Goal: Task Accomplishment & Management: Manage account settings

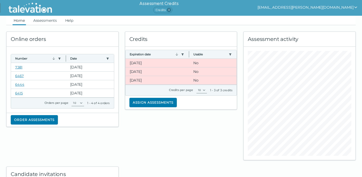
scroll to position [11, 0]
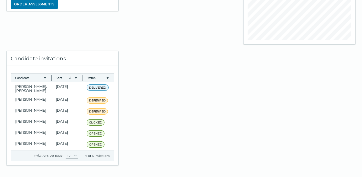
scroll to position [117, 0]
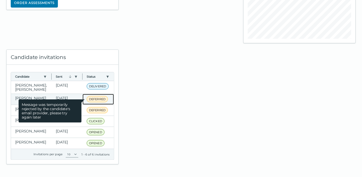
click at [20, 99] on span "Message was temporarily rejected by the candidate's email provider, please try …" at bounding box center [50, 110] width 63 height 23
click at [93, 96] on span "DEFERRED" at bounding box center [97, 99] width 21 height 6
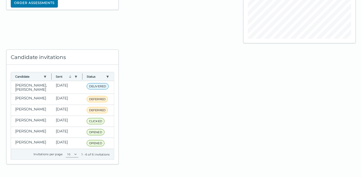
click at [130, 95] on div at bounding box center [181, 103] width 119 height 121
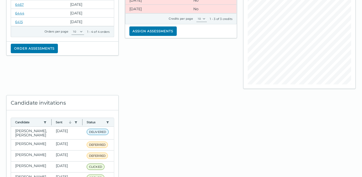
scroll to position [47, 0]
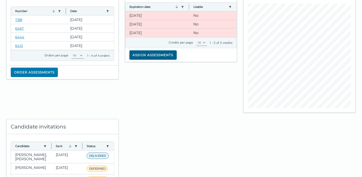
click at [157, 52] on button "Assign assessments" at bounding box center [152, 54] width 47 height 9
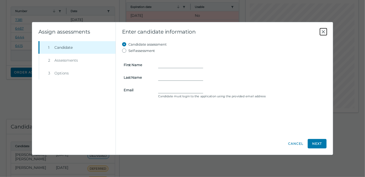
click at [324, 31] on icon "Close" at bounding box center [324, 32] width 6 height 6
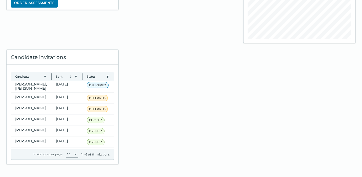
scroll to position [0, 0]
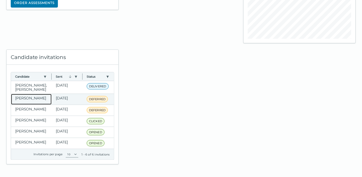
click at [27, 94] on clr-dg-cell "[PERSON_NAME]" at bounding box center [31, 99] width 41 height 11
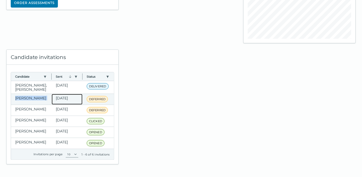
click at [55, 94] on clr-dg-cell "[DATE]" at bounding box center [67, 99] width 31 height 11
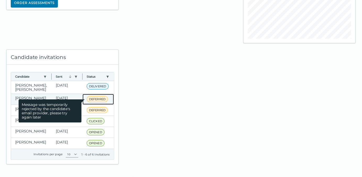
click at [87, 96] on span "DEFERRED" at bounding box center [97, 99] width 21 height 6
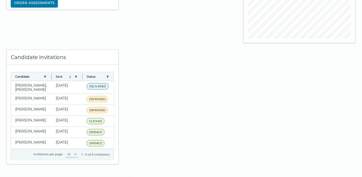
click at [144, 94] on div at bounding box center [181, 103] width 119 height 121
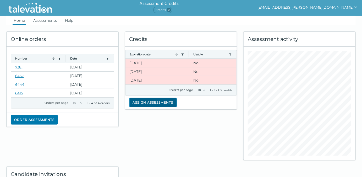
click at [152, 101] on button "Assign assessments" at bounding box center [152, 102] width 47 height 9
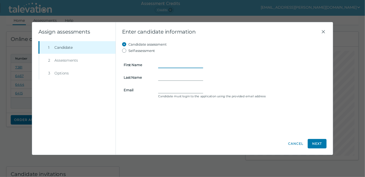
click at [165, 65] on input "First Name" at bounding box center [180, 65] width 45 height 6
type input "Kyle"
click at [163, 75] on input "Last Name" at bounding box center [180, 77] width 45 height 6
paste input "Kyle Gambardello"
drag, startPoint x: 160, startPoint y: 76, endPoint x: 169, endPoint y: 78, distance: 8.6
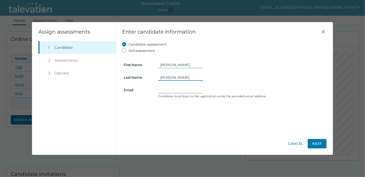
click at [160, 76] on input "Kyle Gambardello" at bounding box center [180, 77] width 45 height 6
type input "Gambardello"
click at [161, 88] on input "Email" at bounding box center [180, 90] width 45 height 6
paste input "ckyle66@aol.com"
type input "ckyle66@aol.com"
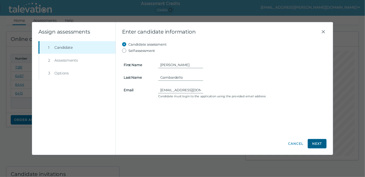
click at [317, 143] on button "Next" at bounding box center [317, 143] width 19 height 9
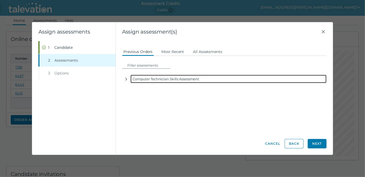
click at [181, 80] on div "Computer Technician Skills Assessment" at bounding box center [229, 79] width 196 height 8
click at [128, 79] on icon "button" at bounding box center [126, 79] width 4 height 4
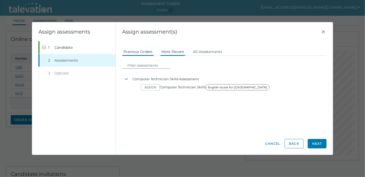
click at [165, 49] on button "Most Recent" at bounding box center [172, 51] width 25 height 9
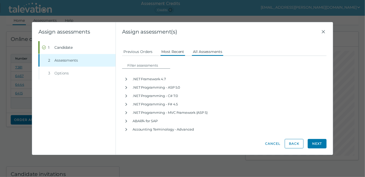
drag, startPoint x: 205, startPoint y: 52, endPoint x: 204, endPoint y: 55, distance: 3.3
click at [205, 52] on button "All Assessments" at bounding box center [208, 51] width 32 height 9
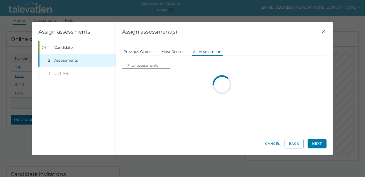
click at [145, 52] on button "Previous Orders" at bounding box center [138, 51] width 32 height 9
click at [61, 73] on li "Step 3 Options" at bounding box center [76, 73] width 77 height 13
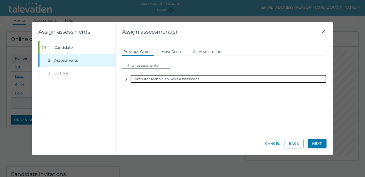
click at [146, 80] on div "Computer Technician Skills Assessment" at bounding box center [229, 79] width 196 height 8
click at [125, 79] on icon "button" at bounding box center [126, 79] width 4 height 4
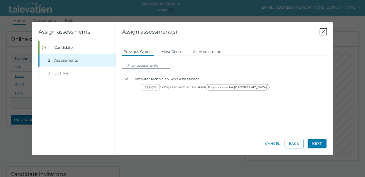
click at [324, 30] on icon "Close" at bounding box center [324, 32] width 6 height 6
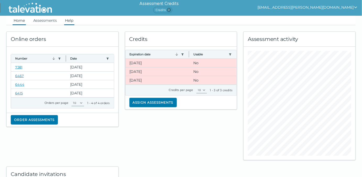
click at [70, 21] on link "Help" at bounding box center [69, 20] width 10 height 9
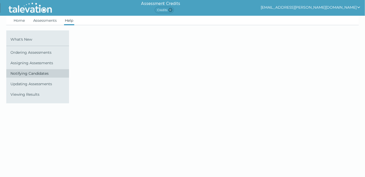
click at [44, 73] on span "Notifying Candidates" at bounding box center [38, 73] width 57 height 4
click at [14, 73] on span "Notifying Candidates" at bounding box center [38, 73] width 57 height 4
click at [14, 72] on span "Notifying Candidates" at bounding box center [38, 73] width 57 height 4
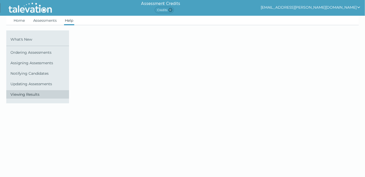
click at [23, 96] on link "Viewing Results" at bounding box center [37, 94] width 63 height 8
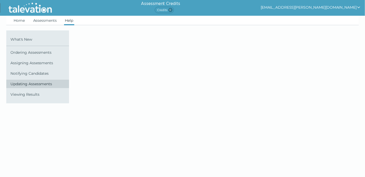
click at [23, 86] on link "Updating Assessments" at bounding box center [37, 84] width 63 height 8
click at [17, 72] on span "Notifying Candidates" at bounding box center [38, 73] width 57 height 4
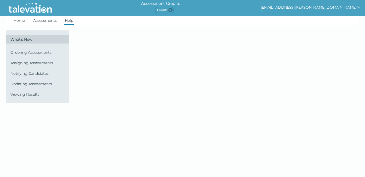
click at [26, 39] on span "What's New" at bounding box center [38, 39] width 57 height 4
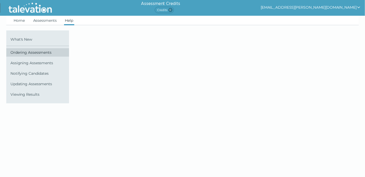
click at [29, 49] on link "Ordering Assessments" at bounding box center [37, 52] width 63 height 8
click at [68, 20] on link "Help" at bounding box center [69, 20] width 10 height 9
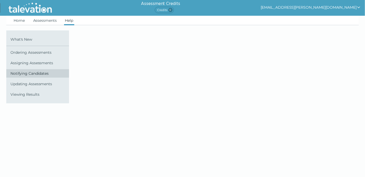
click at [31, 74] on span "Notifying Candidates" at bounding box center [38, 73] width 57 height 4
click at [16, 72] on span "Notifying Candidates" at bounding box center [38, 73] width 57 height 4
click at [16, 71] on span "Notifying Candidates" at bounding box center [38, 73] width 57 height 4
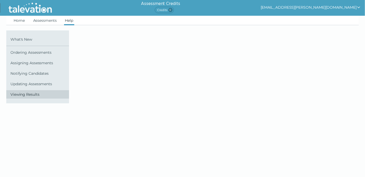
click at [21, 93] on span "Viewing Results" at bounding box center [38, 94] width 57 height 4
click at [148, 91] on div at bounding box center [186, 66] width 239 height 73
click at [13, 20] on ul "Home Assessments Help" at bounding box center [182, 20] width 353 height 9
click at [17, 20] on link "Home" at bounding box center [19, 20] width 13 height 9
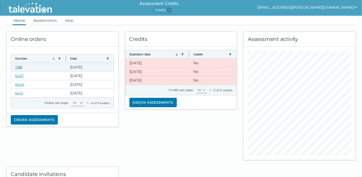
click at [19, 67] on link "7381" at bounding box center [18, 67] width 7 height 4
drag, startPoint x: 57, startPoint y: 9, endPoint x: 37, endPoint y: 10, distance: 19.9
click at [37, 10] on div at bounding box center [30, 8] width 60 height 16
drag, startPoint x: 147, startPoint y: 5, endPoint x: 157, endPoint y: 123, distance: 118.5
click at [157, 123] on div "Credits Expiration date Use left or right key to resize the column Usable Use l…" at bounding box center [181, 92] width 119 height 135
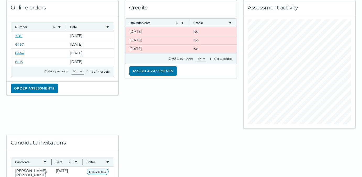
scroll to position [117, 0]
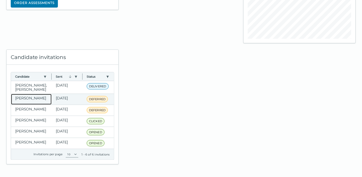
click at [31, 95] on clr-dg-cell "[PERSON_NAME]" at bounding box center [31, 99] width 41 height 11
click at [30, 95] on clr-dg-cell "[PERSON_NAME]" at bounding box center [31, 99] width 41 height 11
click at [29, 95] on clr-dg-cell "[PERSON_NAME]" at bounding box center [31, 99] width 41 height 11
click at [56, 95] on clr-dg-cell "[DATE]" at bounding box center [67, 99] width 31 height 11
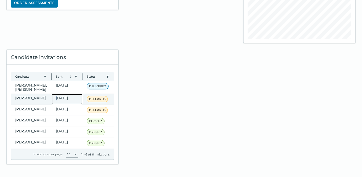
click at [57, 95] on clr-dg-cell "[DATE]" at bounding box center [67, 99] width 31 height 11
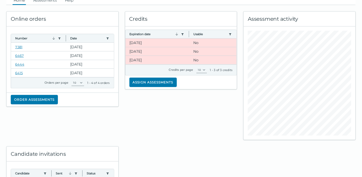
scroll to position [0, 0]
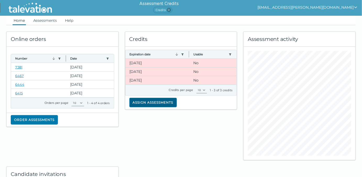
click at [160, 103] on button "Assign assessments" at bounding box center [152, 102] width 47 height 9
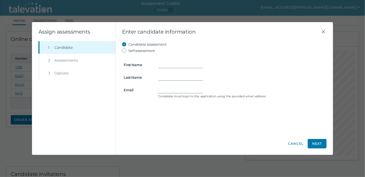
click at [76, 60] on li "Step 2 Assessments" at bounding box center [76, 60] width 77 height 13
click at [58, 74] on li "Step 3 Options" at bounding box center [76, 73] width 77 height 13
click at [152, 95] on clr-input-container "Email Candidate must login to the application using the provided email address" at bounding box center [225, 93] width 208 height 12
click at [291, 143] on button "Cancel" at bounding box center [296, 143] width 16 height 9
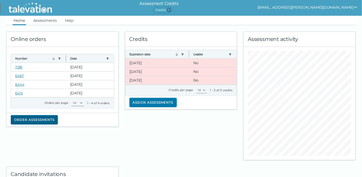
click at [52, 120] on button "Order assessments" at bounding box center [34, 119] width 47 height 9
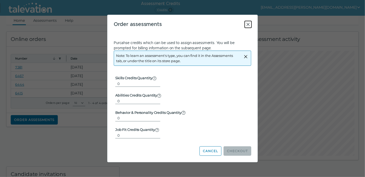
click at [250, 25] on icon "Close" at bounding box center [248, 24] width 6 height 6
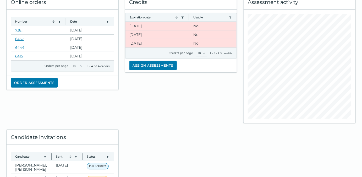
scroll to position [117, 0]
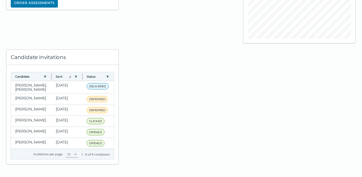
click at [53, 154] on label "Invitations per page" at bounding box center [48, 154] width 29 height 4
click at [66, 154] on select "10 20 50 100" at bounding box center [72, 154] width 13 height 6
click at [53, 154] on label "Invitations per page" at bounding box center [48, 154] width 29 height 4
click at [66, 154] on select "10 20 50 100" at bounding box center [72, 154] width 13 height 6
click at [73, 155] on select "10 20 50 100" at bounding box center [72, 154] width 13 height 6
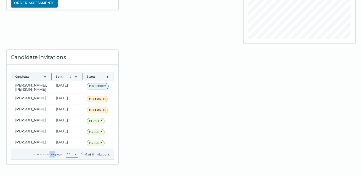
select select "3: 100"
click at [66, 151] on select "10 20 50 100" at bounding box center [72, 154] width 13 height 6
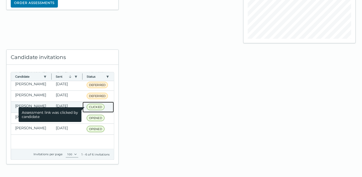
click at [96, 105] on span "CLICKED" at bounding box center [96, 107] width 18 height 6
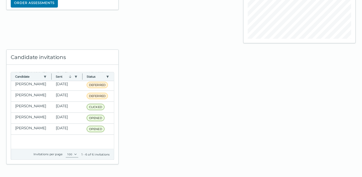
click at [140, 110] on div at bounding box center [181, 103] width 119 height 121
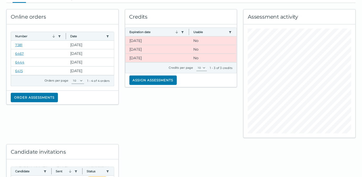
scroll to position [0, 0]
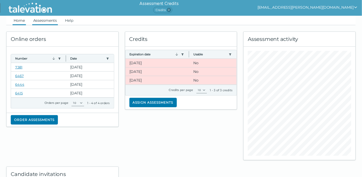
click at [52, 20] on link "Assessments" at bounding box center [45, 20] width 26 height 9
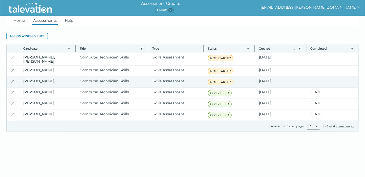
click at [12, 79] on icon "Open" at bounding box center [13, 81] width 4 height 4
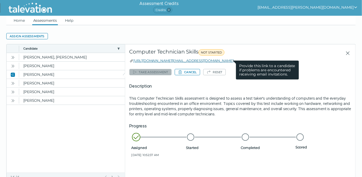
drag, startPoint x: 236, startPoint y: 60, endPoint x: 213, endPoint y: 60, distance: 22.8
click at [213, 60] on div "https://candidate.talevation.com/?email=ckyle66@aol.com Provide this link to a …" at bounding box center [240, 60] width 222 height 5
click at [130, 61] on icon at bounding box center [131, 61] width 4 height 4
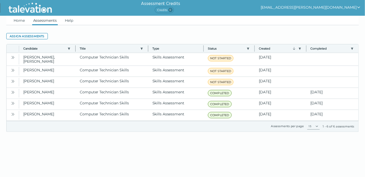
click at [345, 8] on button "[EMAIL_ADDRESS][PERSON_NAME][DOMAIN_NAME]" at bounding box center [311, 7] width 100 height 6
click at [312, 16] on div "Sign out" at bounding box center [296, 17] width 31 height 6
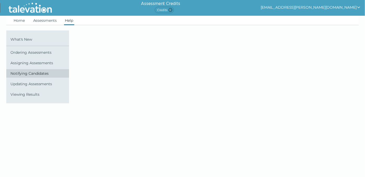
click at [36, 71] on span "Notifying Candidates" at bounding box center [38, 73] width 57 height 4
click at [32, 73] on span "Notifying Candidates" at bounding box center [38, 73] width 57 height 4
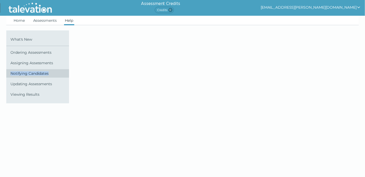
click at [32, 73] on span "Notifying Candidates" at bounding box center [38, 73] width 57 height 4
click at [359, 5] on icon "show user actions" at bounding box center [359, 7] width 4 height 4
click at [295, 56] on div at bounding box center [186, 66] width 239 height 73
